Goal: Browse casually

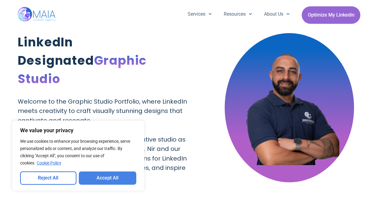
click at [100, 176] on button "Accept All" at bounding box center [108, 177] width 58 height 13
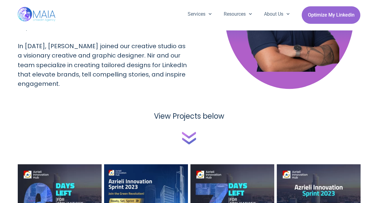
scroll to position [120, 0]
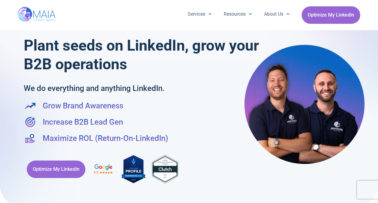
scroll to position [150, 0]
